Goal: Task Accomplishment & Management: Use online tool/utility

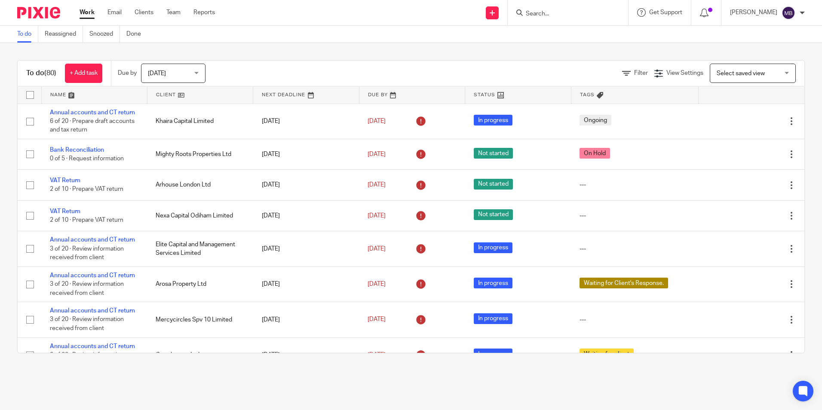
click at [546, 8] on form at bounding box center [571, 12] width 92 height 11
click at [548, 9] on form at bounding box center [571, 12] width 92 height 11
click at [567, 21] on div at bounding box center [568, 12] width 120 height 25
click at [575, 15] on input "Search" at bounding box center [563, 14] width 77 height 8
type input "SPV 21"
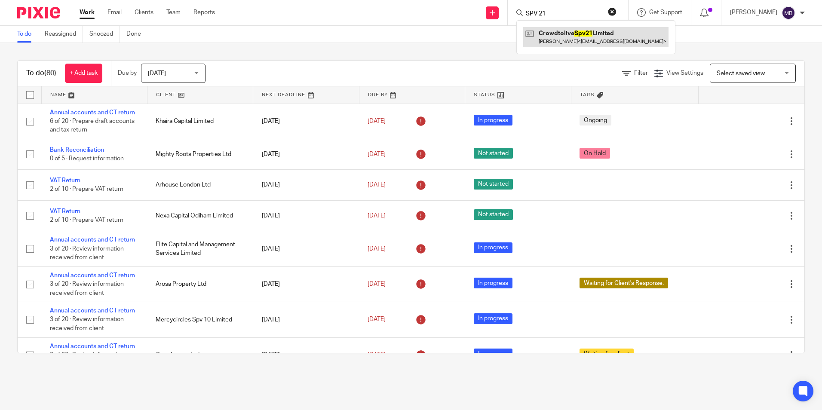
click at [599, 43] on link at bounding box center [595, 37] width 145 height 20
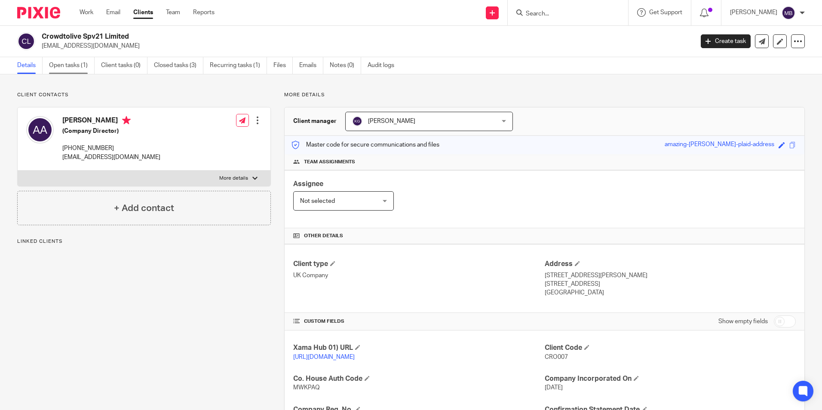
click at [80, 66] on link "Open tasks (1)" at bounding box center [72, 65] width 46 height 17
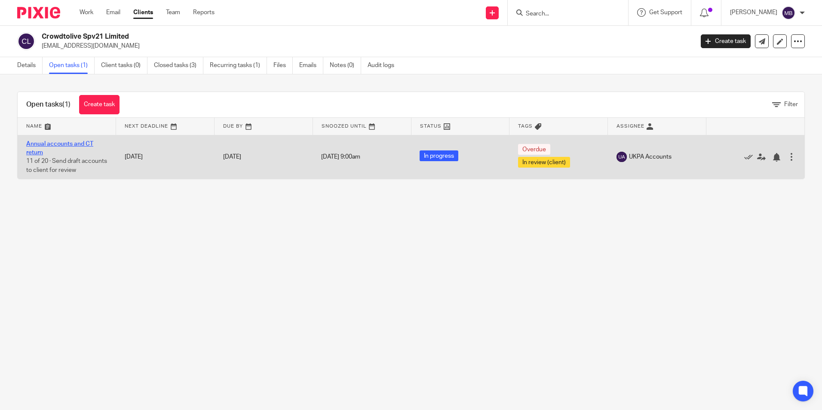
click at [78, 142] on link "Annual accounts and CT return" at bounding box center [59, 148] width 67 height 15
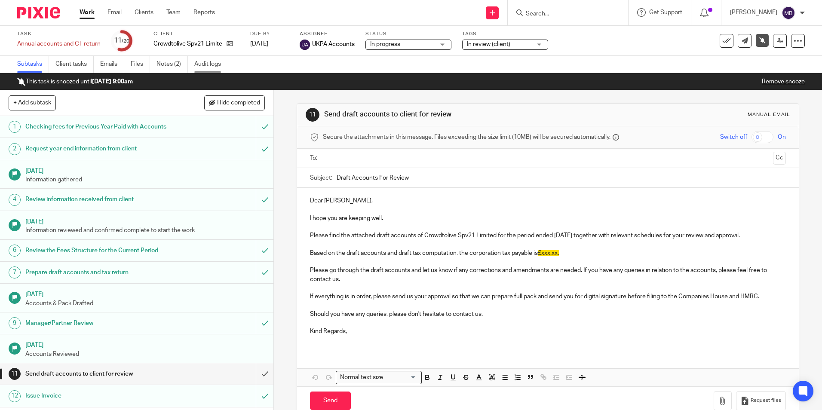
click at [206, 71] on link "Audit logs" at bounding box center [210, 64] width 33 height 17
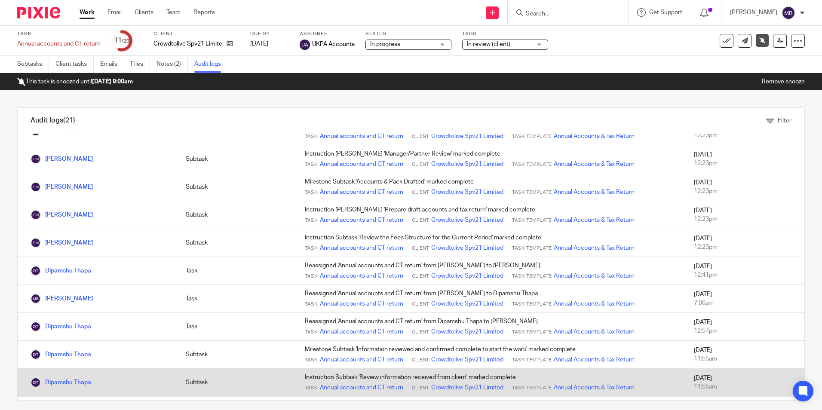
scroll to position [258, 0]
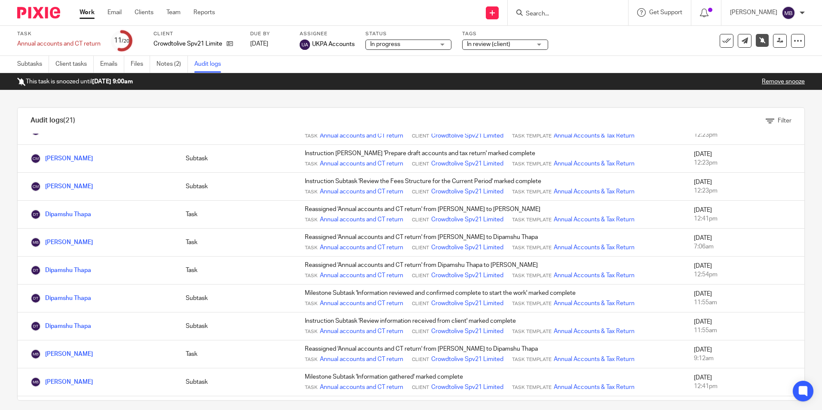
click at [55, 18] on div at bounding box center [35, 12] width 71 height 25
click at [57, 17] on img at bounding box center [38, 13] width 43 height 12
